Goal: Check status: Check status

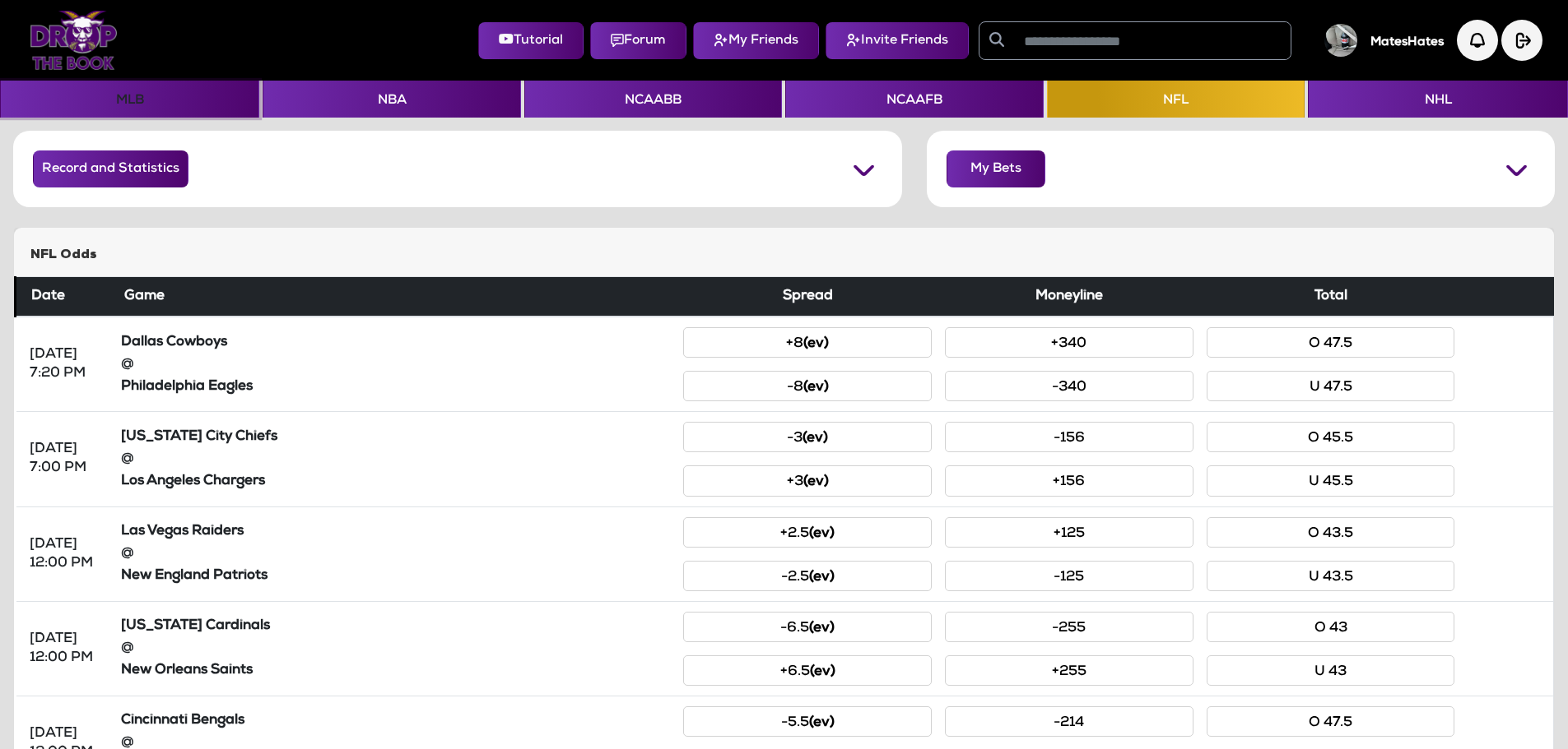
click at [128, 102] on button "MLB" at bounding box center [129, 99] width 259 height 37
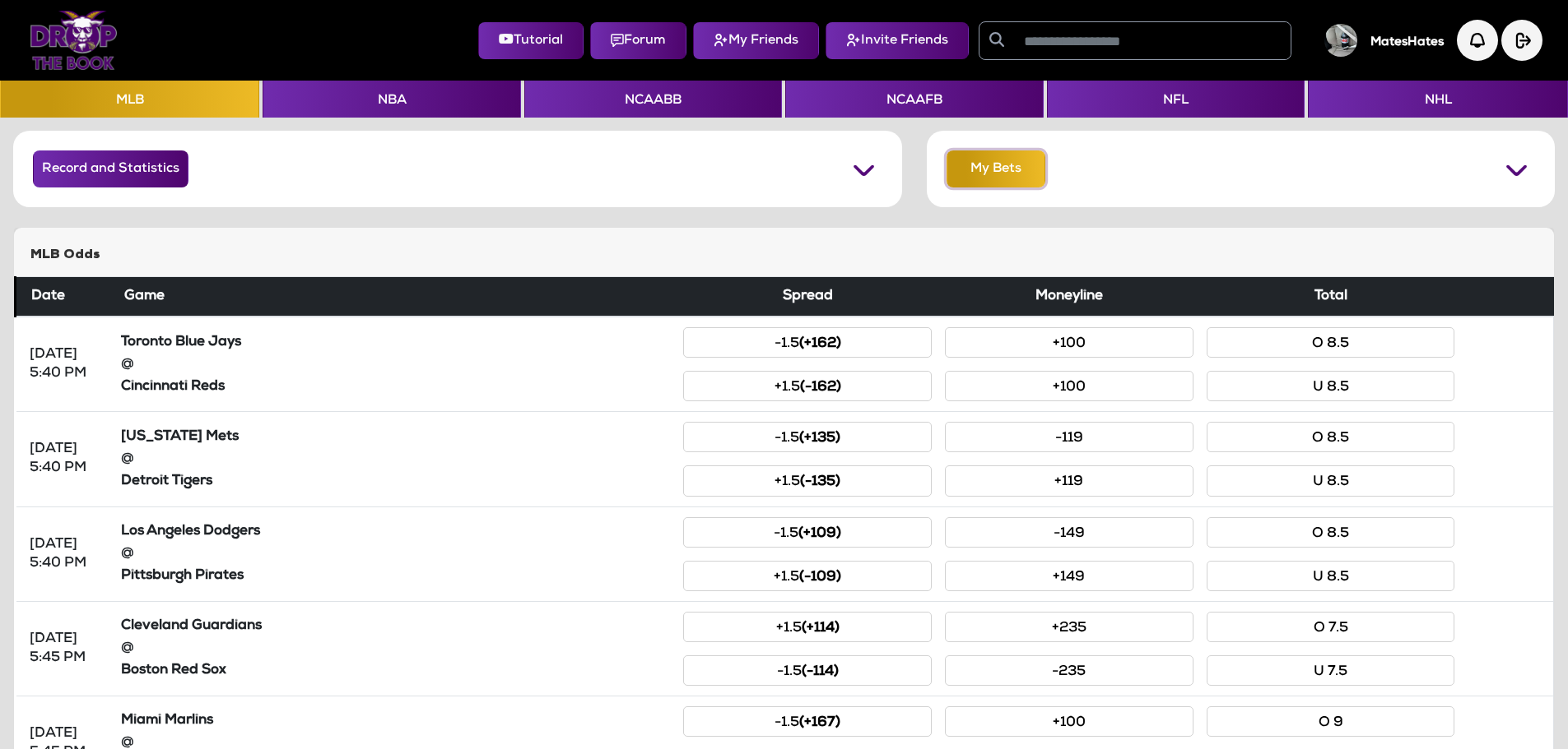
click at [1008, 151] on button "My Bets" at bounding box center [996, 169] width 99 height 37
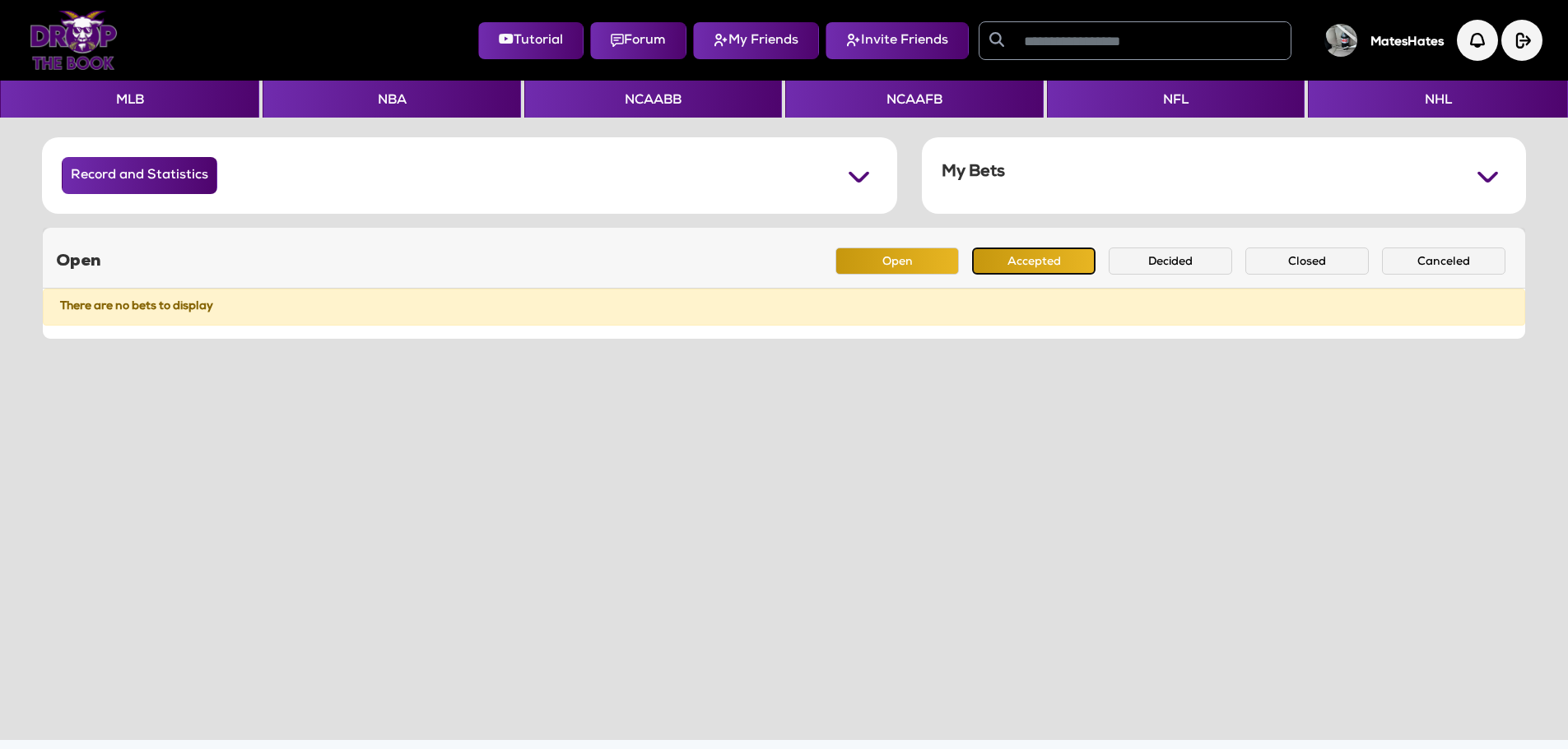
click at [975, 262] on button "Accepted" at bounding box center [1033, 261] width 123 height 28
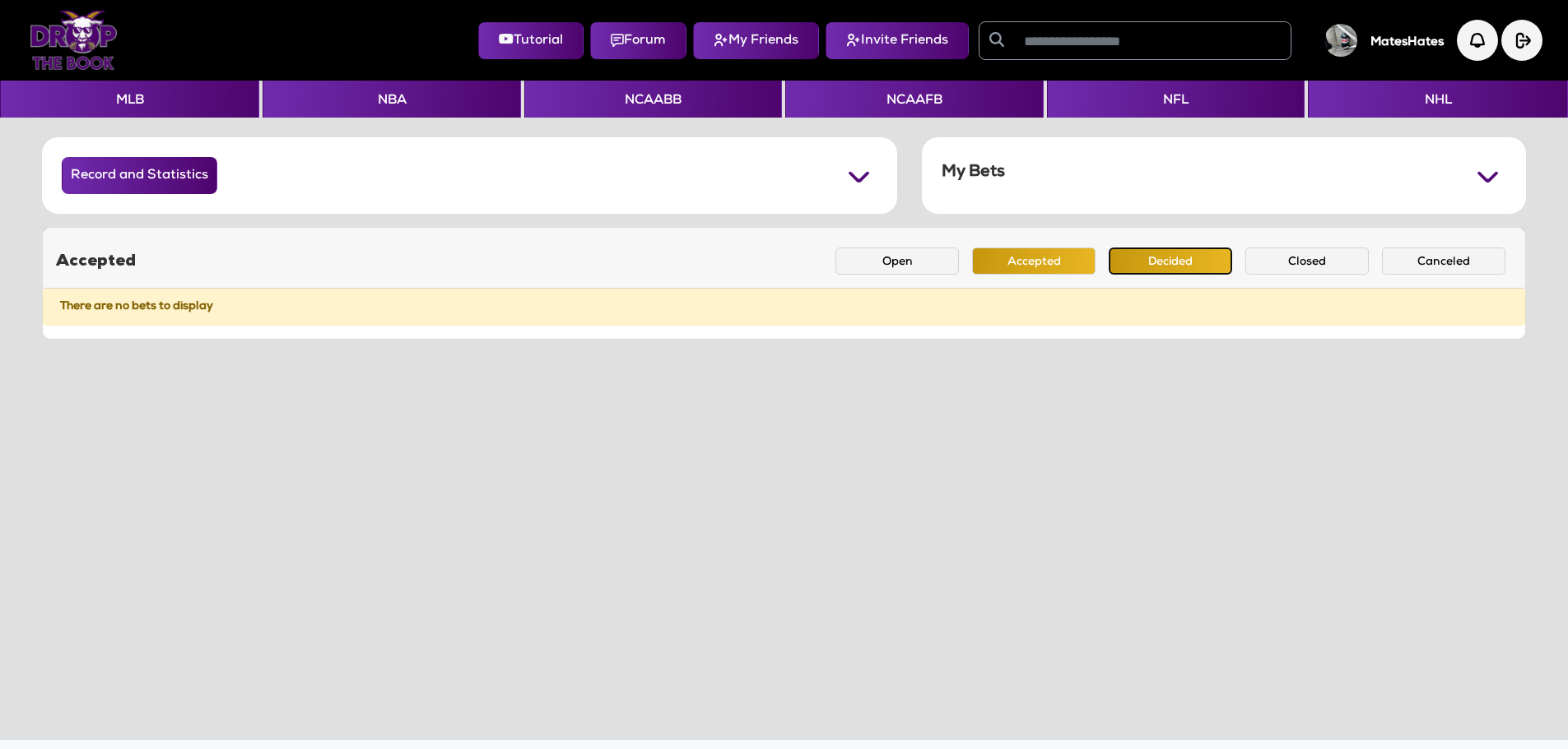
click at [1130, 269] on button "Decided" at bounding box center [1170, 261] width 123 height 28
